Goal: Subscribe to service/newsletter

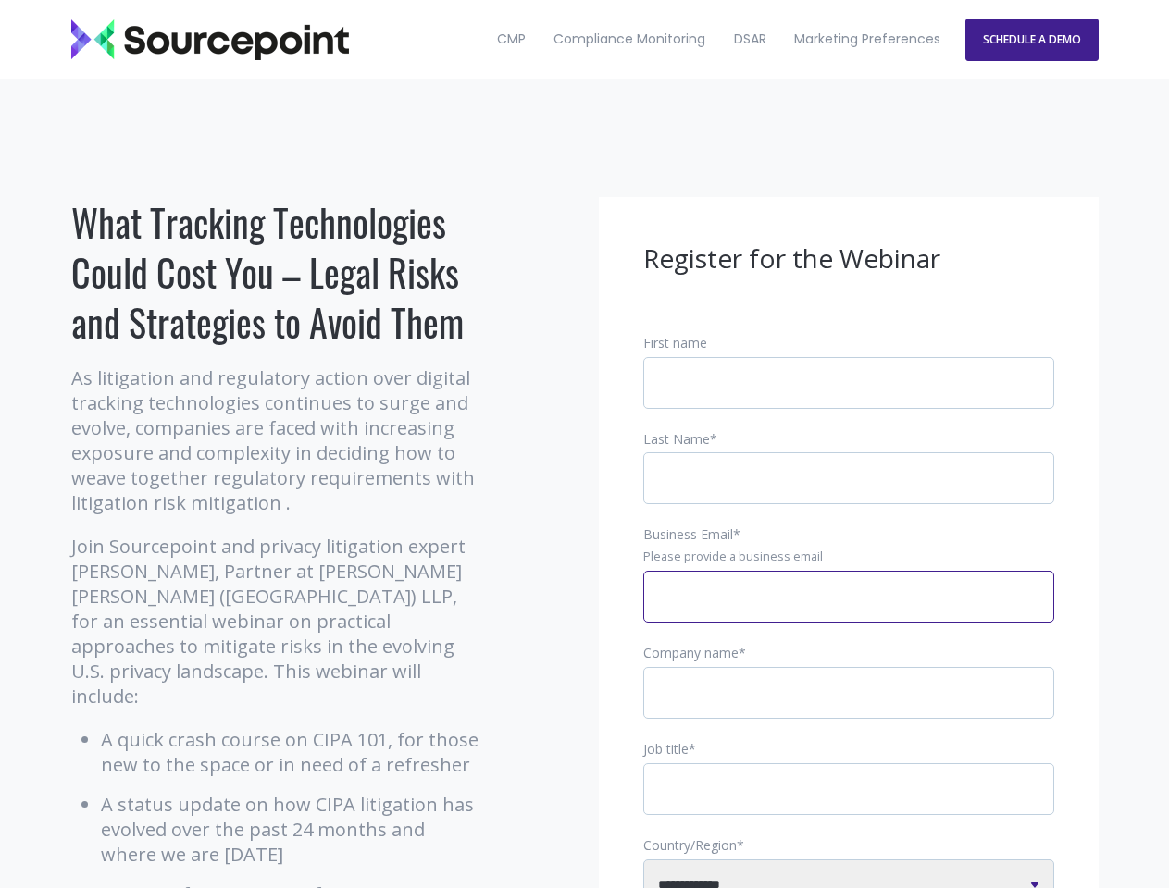
click at [849, 612] on input "Business Email *" at bounding box center [848, 597] width 411 height 52
